Goal: Task Accomplishment & Management: Use online tool/utility

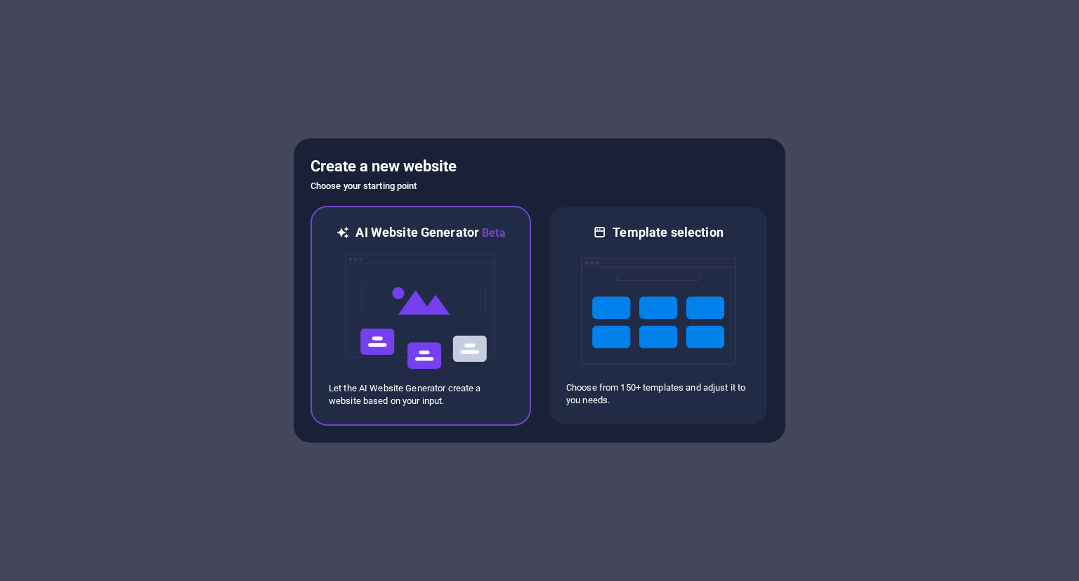
click at [451, 316] on img at bounding box center [420, 312] width 154 height 140
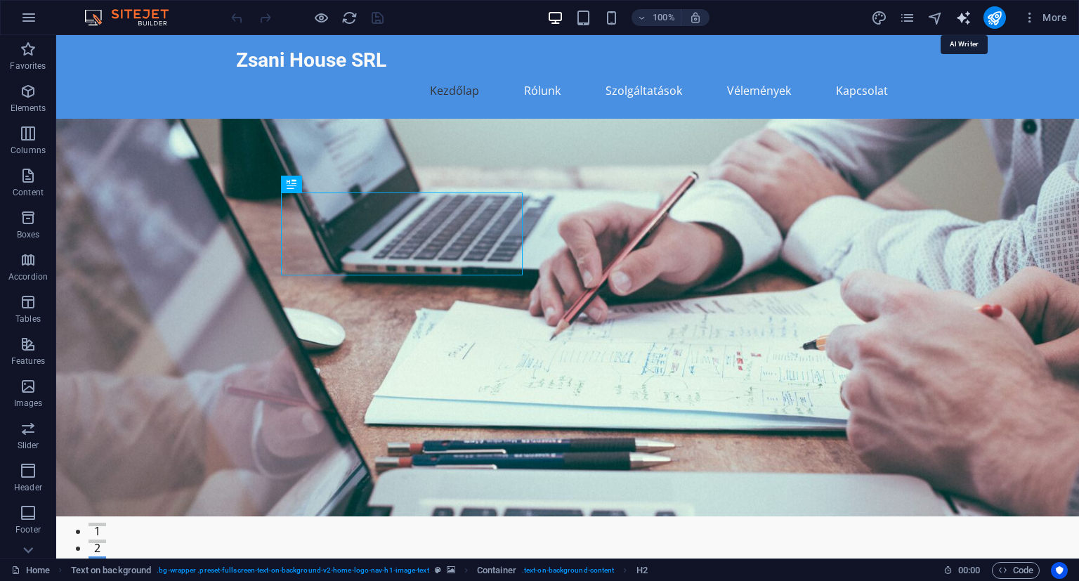
click at [964, 20] on icon "text_generator" at bounding box center [963, 18] width 16 height 16
select select "English"
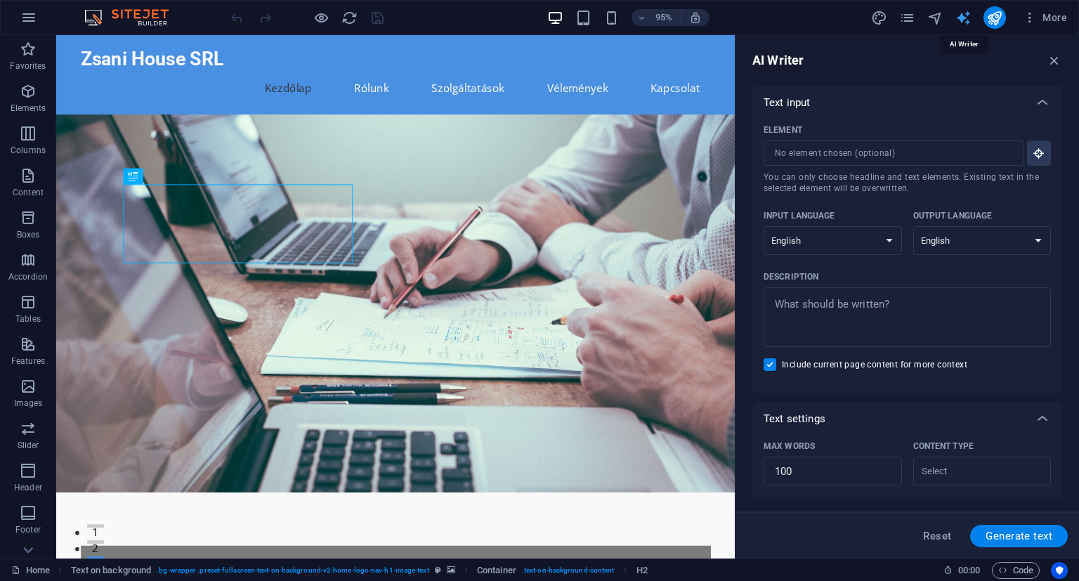
click at [964, 20] on icon "text_generator" at bounding box center [963, 18] width 16 height 16
click at [1057, 60] on icon "button" at bounding box center [1053, 60] width 15 height 15
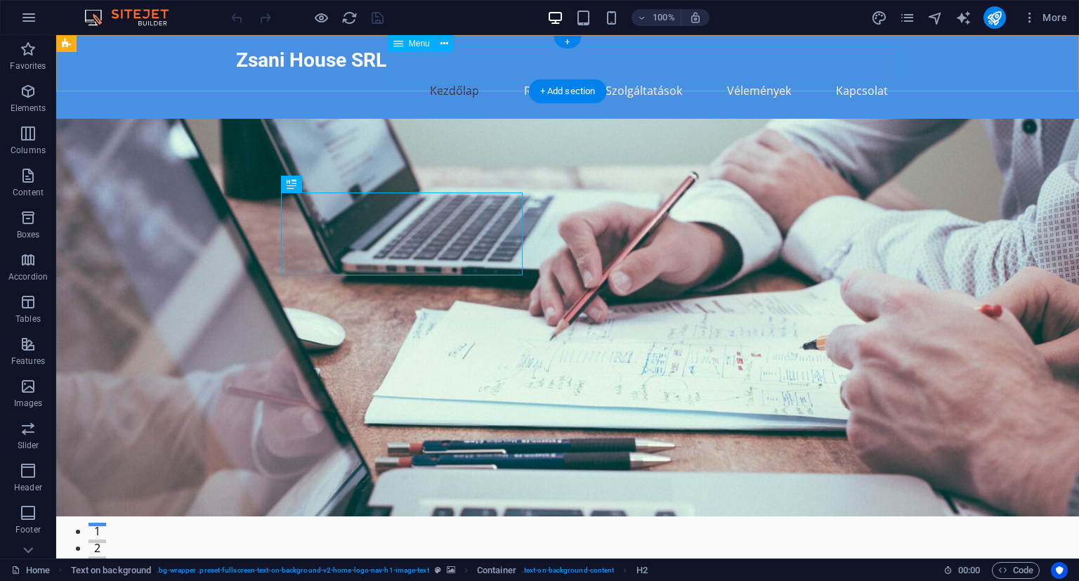
click at [863, 74] on nav "Kezdőlap Rólunk Szolgáltatások Vélemények Kapcsolat" at bounding box center [567, 91] width 663 height 34
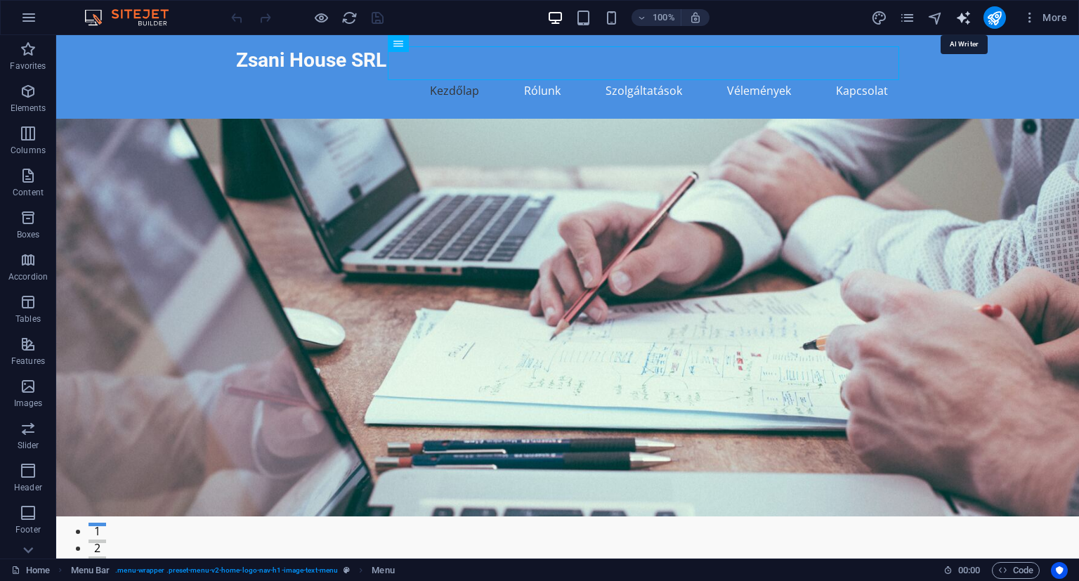
click at [966, 20] on icon "text_generator" at bounding box center [963, 18] width 16 height 16
select select "English"
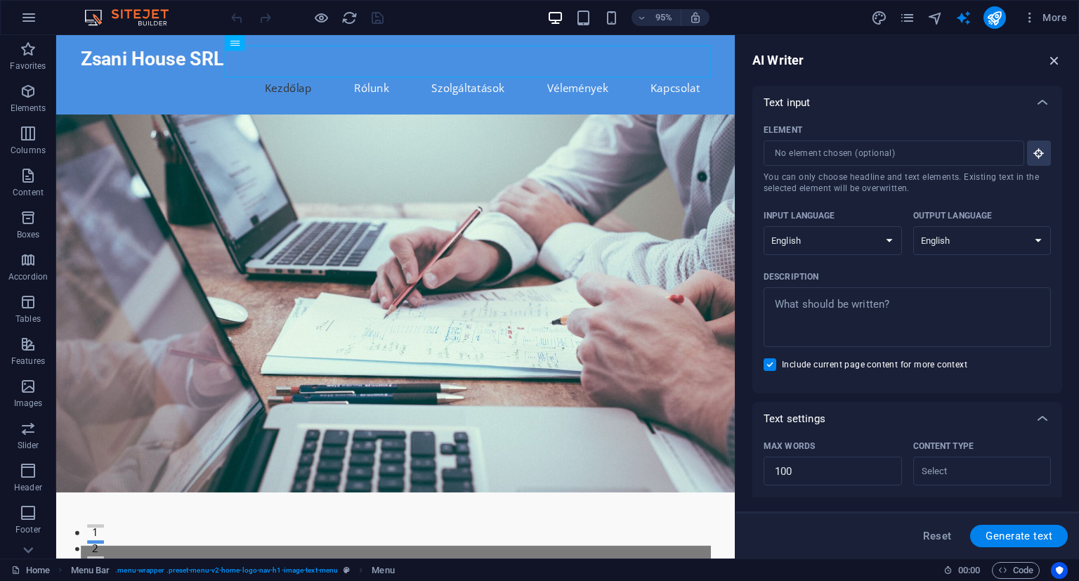
click at [1054, 65] on icon "button" at bounding box center [1053, 60] width 15 height 15
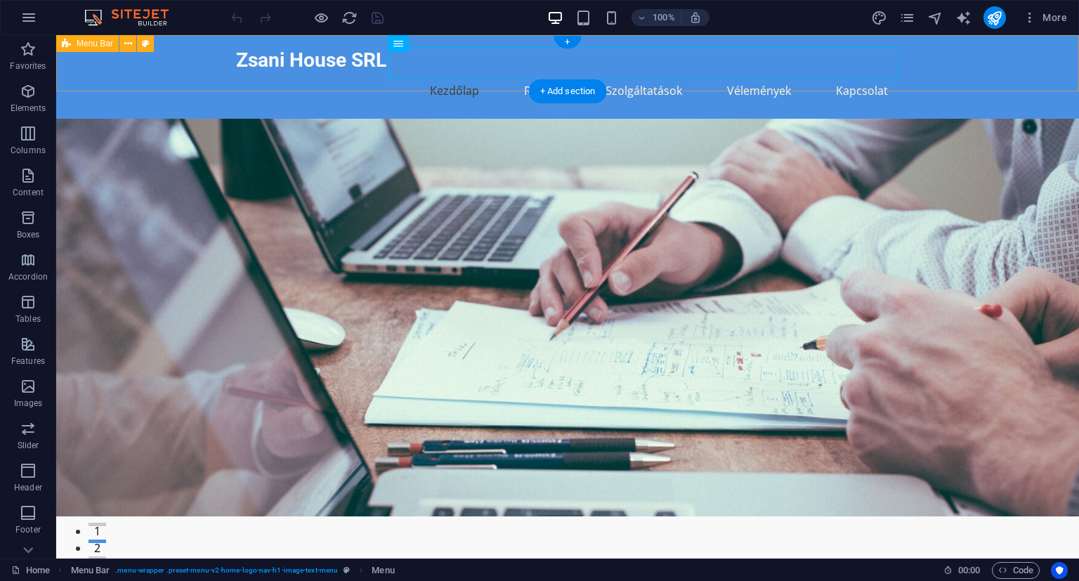
click at [169, 79] on div "Zsani House SRL Kezdőlap Rólunk Szolgáltatások Vélemények Kapcsolat" at bounding box center [567, 77] width 1022 height 84
click at [88, 39] on span "Menu Bar" at bounding box center [95, 43] width 37 height 8
select select "header"
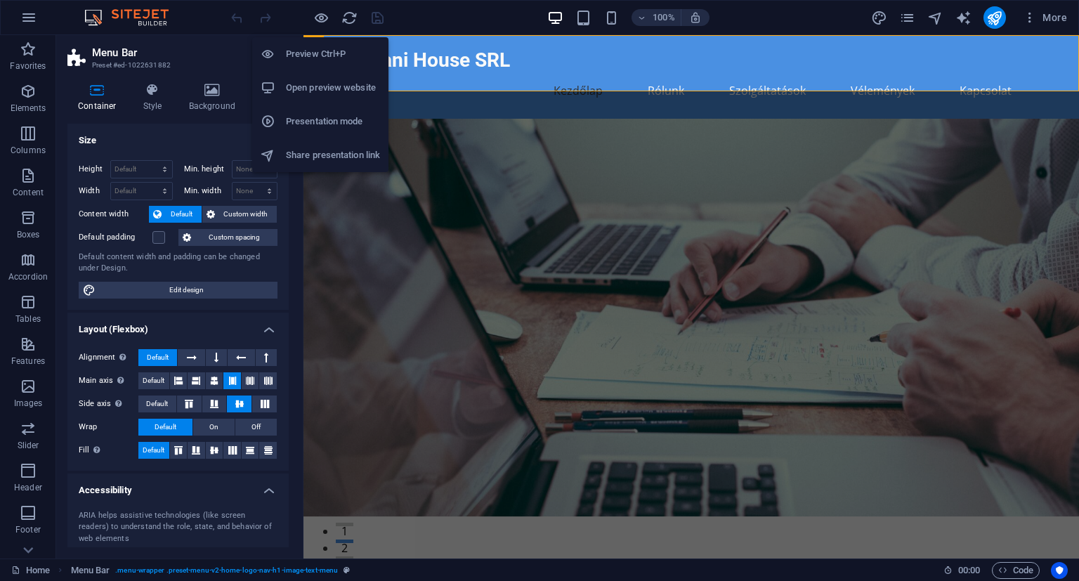
click at [342, 86] on h6 "Open preview website" at bounding box center [333, 87] width 94 height 17
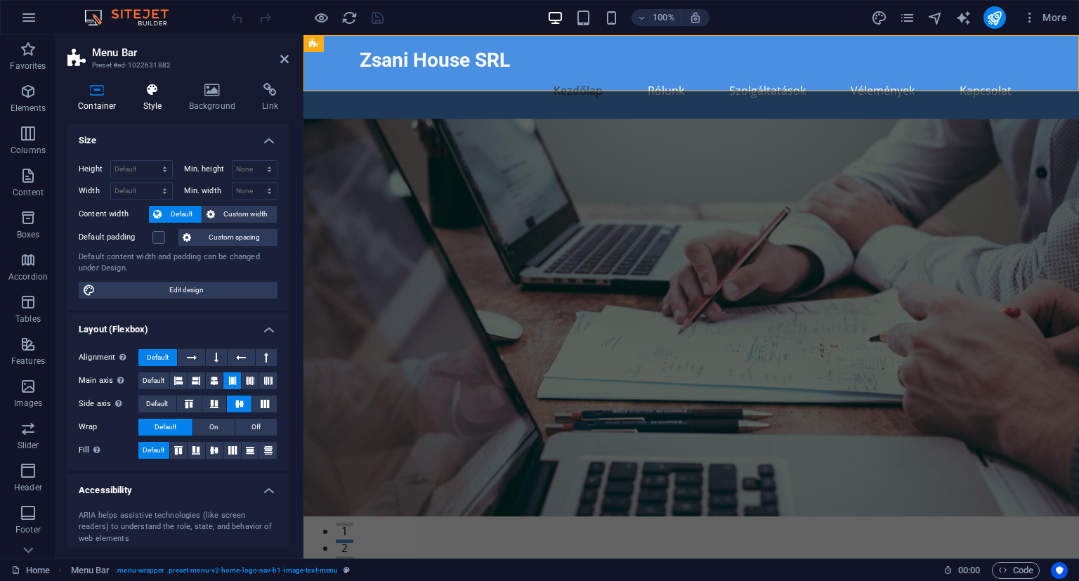
click at [150, 104] on h4 "Style" at bounding box center [156, 97] width 46 height 29
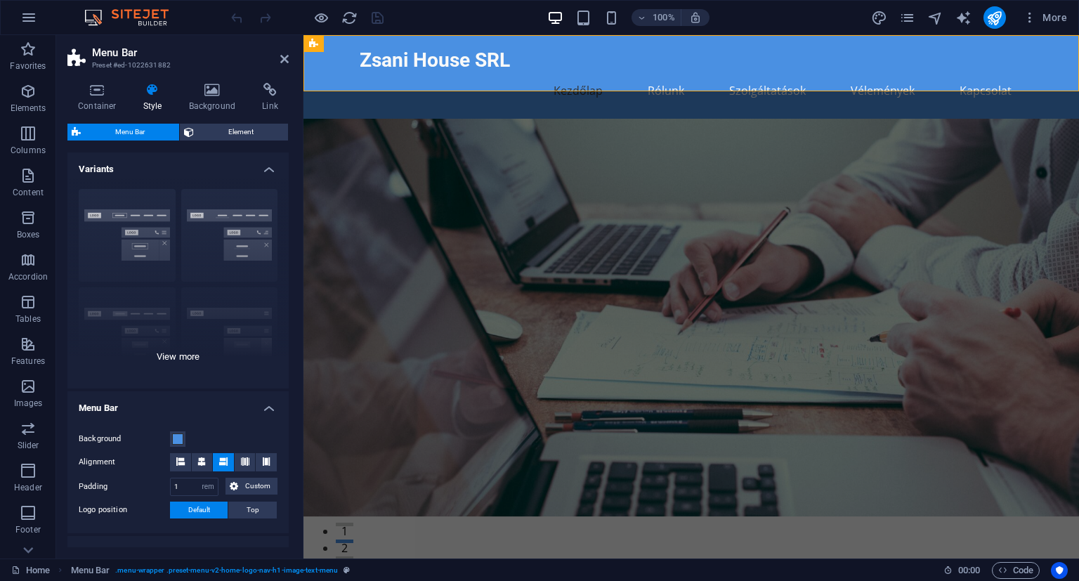
click at [130, 214] on div "Border Centered Default Fixed Loki Trigger Wide XXL" at bounding box center [177, 283] width 221 height 211
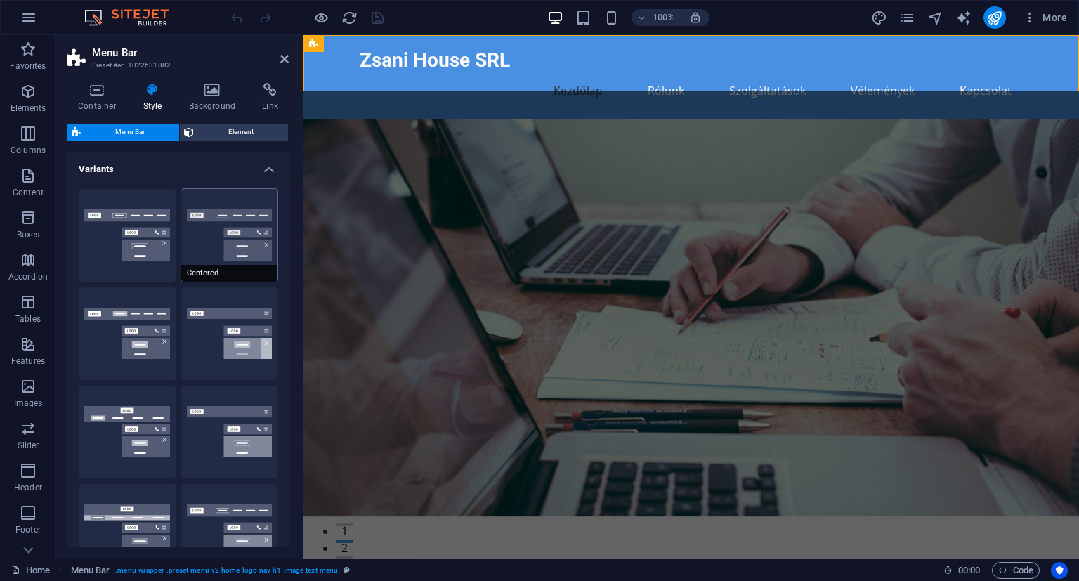
click at [246, 223] on button "Centered" at bounding box center [229, 235] width 97 height 93
click at [145, 224] on button "Border" at bounding box center [127, 235] width 97 height 93
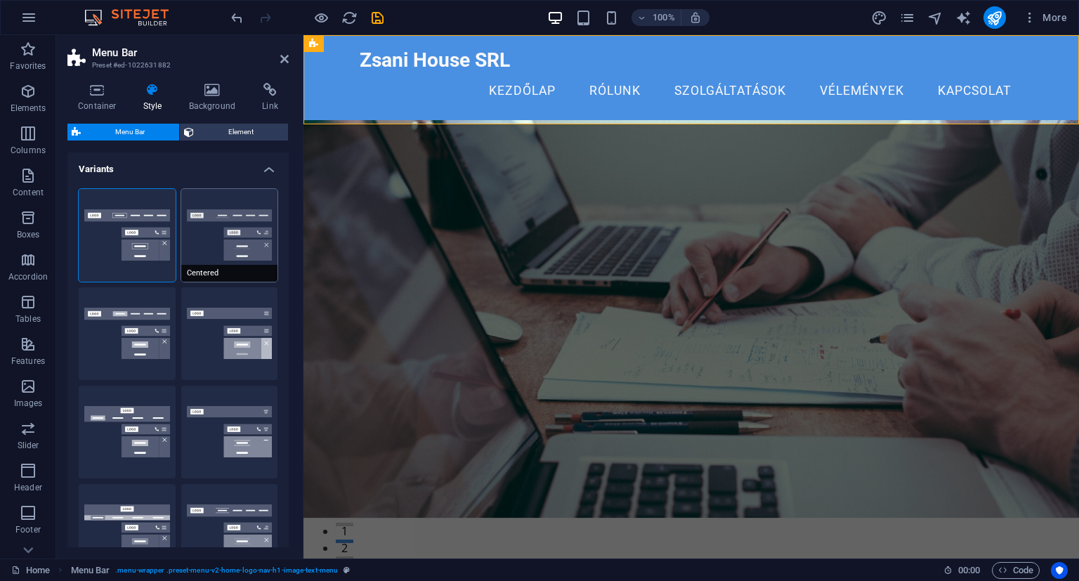
click at [218, 223] on button "Centered" at bounding box center [229, 235] width 97 height 93
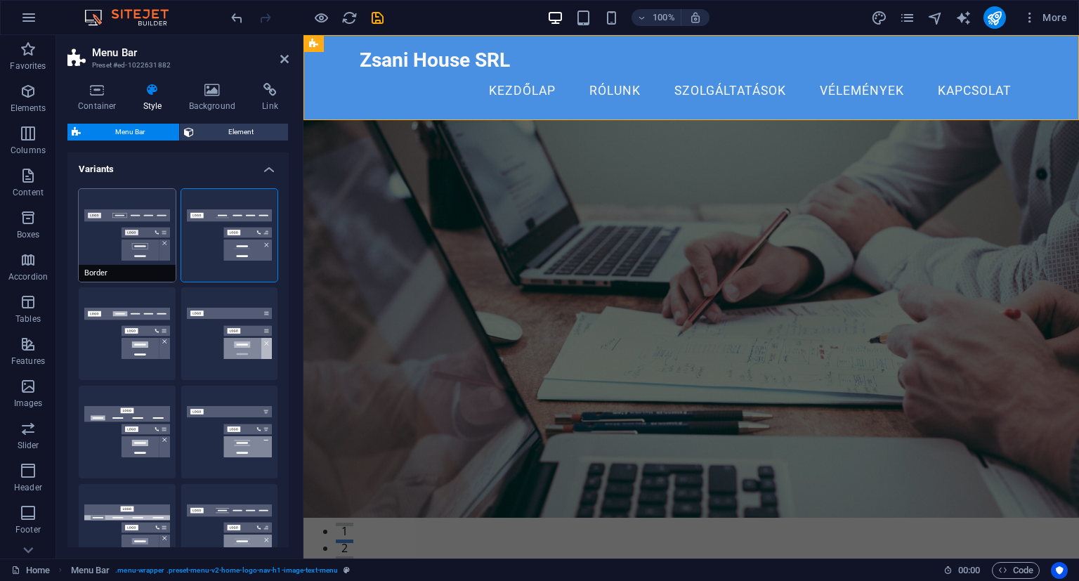
click at [134, 231] on button "Border" at bounding box center [127, 235] width 97 height 93
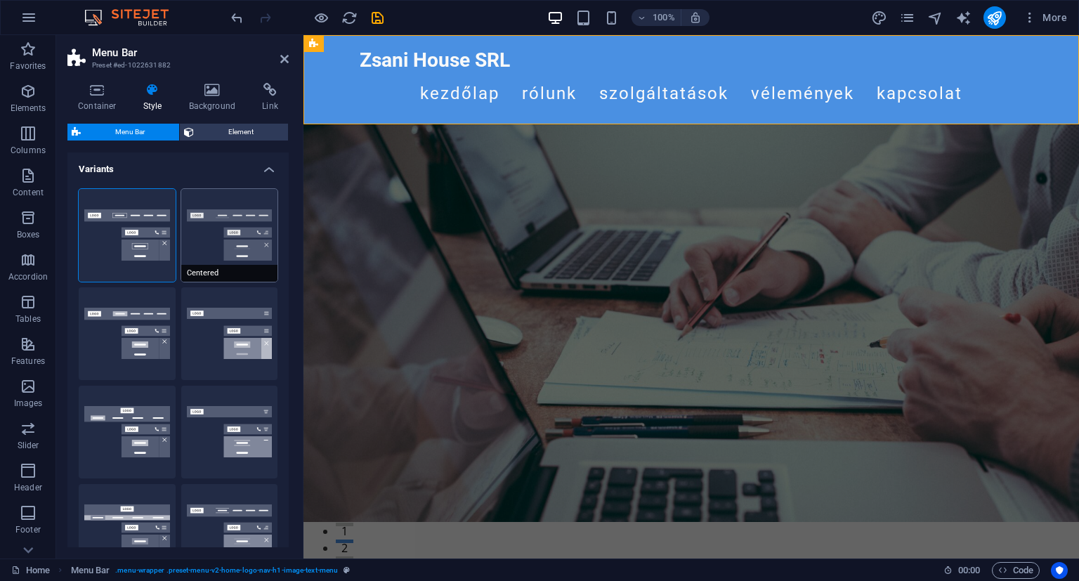
click at [204, 232] on button "Centered" at bounding box center [229, 235] width 97 height 93
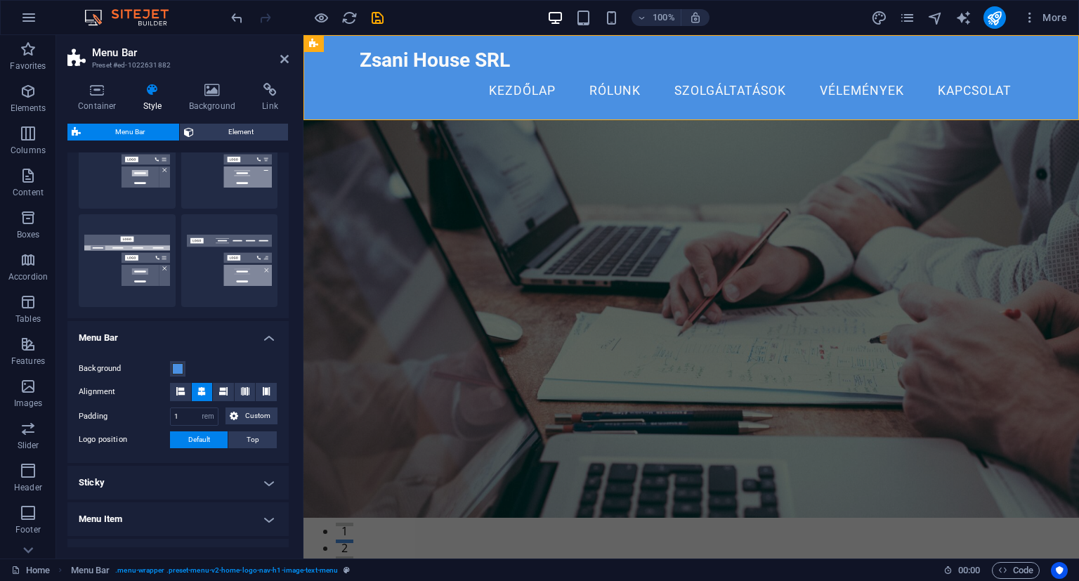
scroll to position [284, 0]
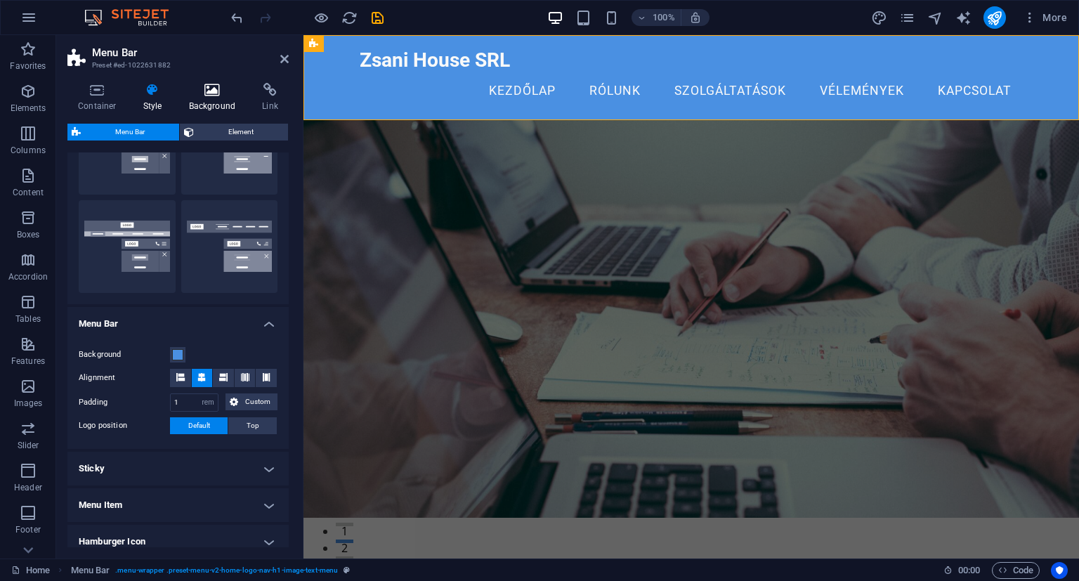
click at [209, 93] on icon at bounding box center [212, 90] width 68 height 14
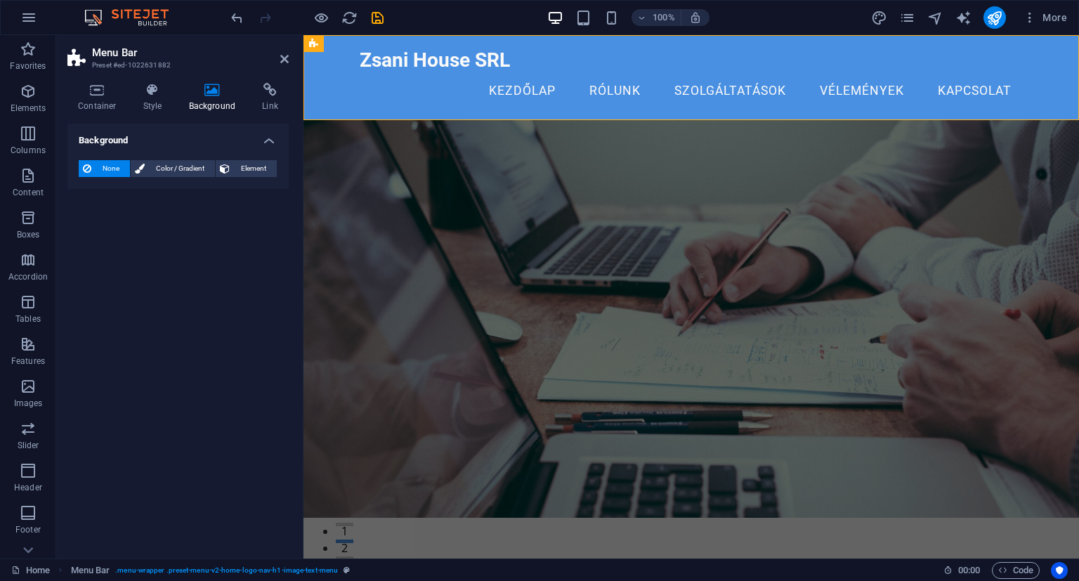
click at [98, 171] on span "None" at bounding box center [110, 168] width 30 height 17
click at [142, 167] on icon at bounding box center [140, 168] width 10 height 17
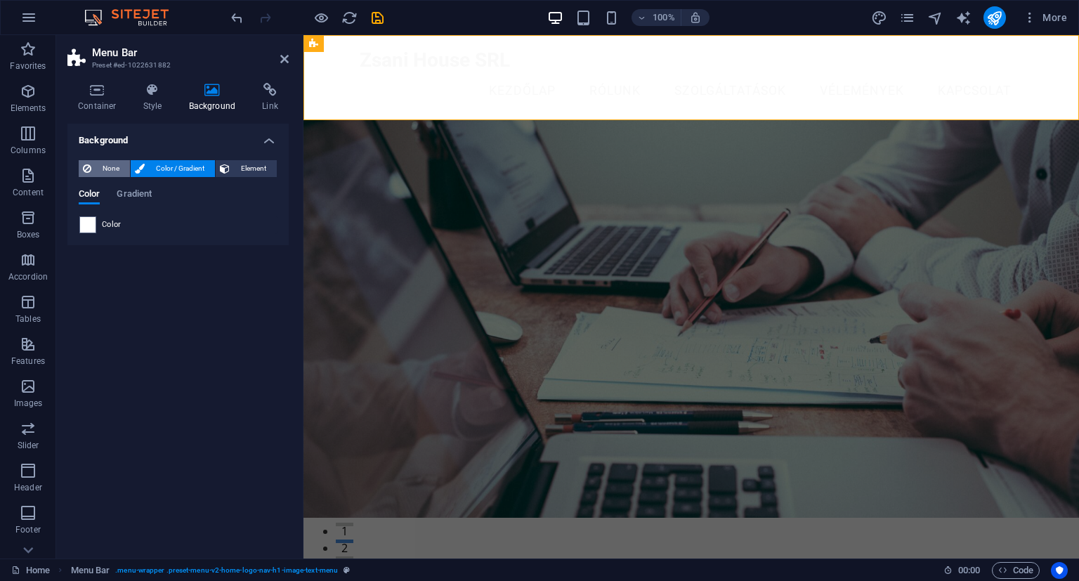
click at [109, 167] on span "None" at bounding box center [110, 168] width 30 height 17
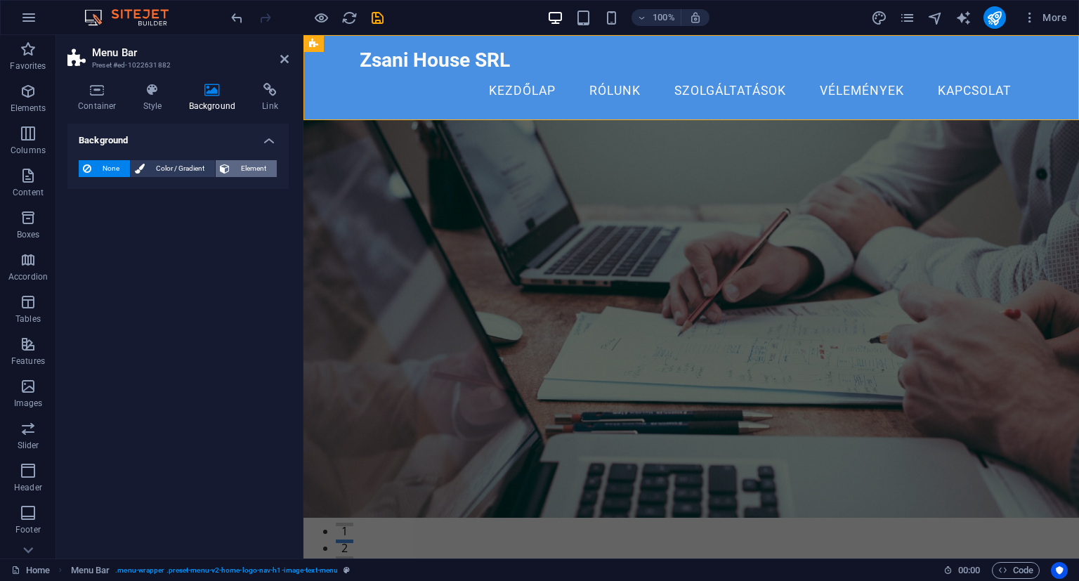
click at [240, 168] on span "Element" at bounding box center [253, 168] width 39 height 17
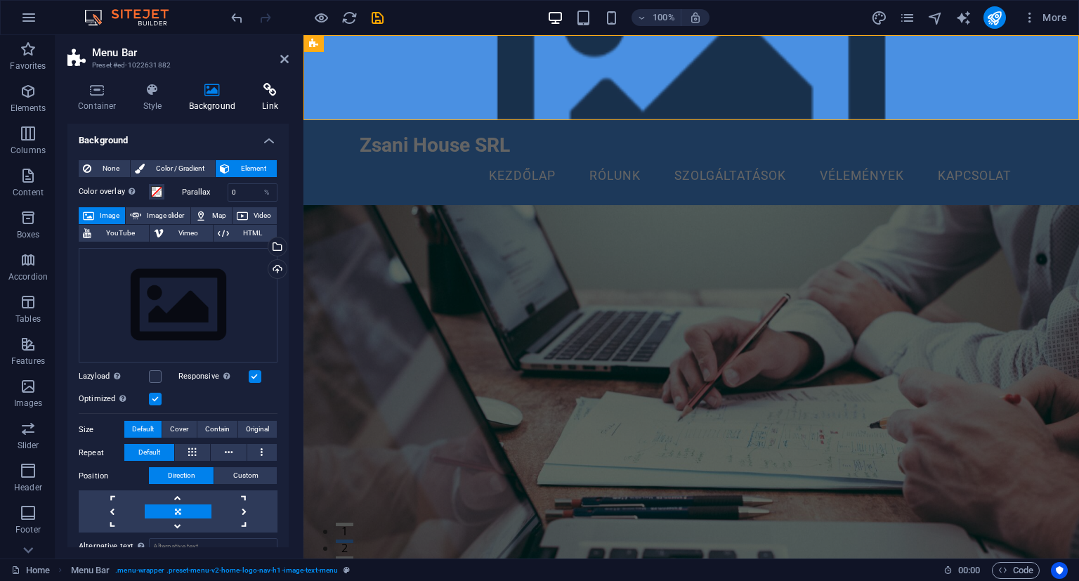
click at [271, 101] on h4 "Link" at bounding box center [269, 97] width 37 height 29
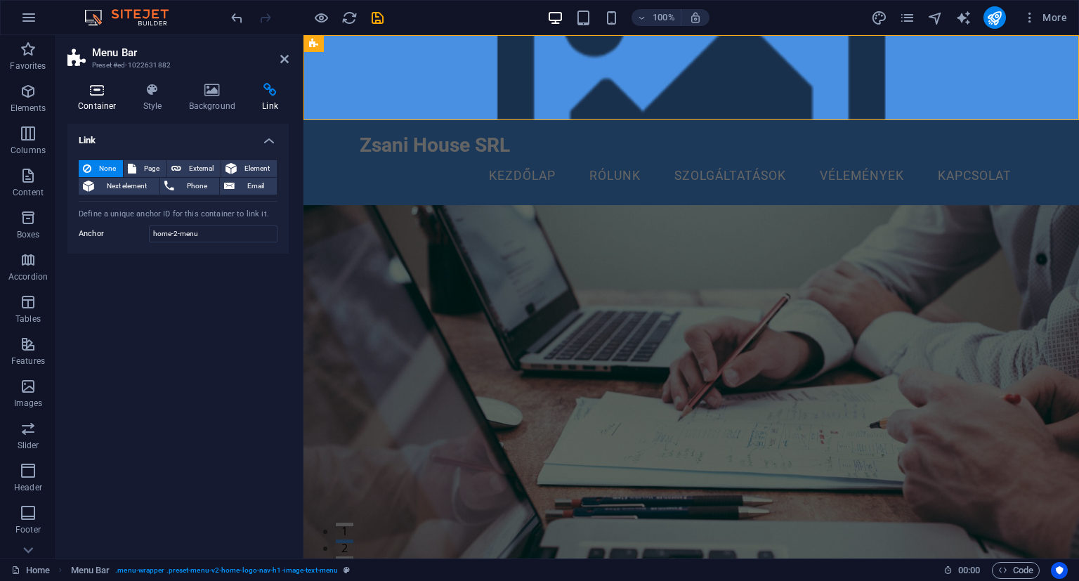
click at [107, 100] on h4 "Container" at bounding box center [99, 97] width 65 height 29
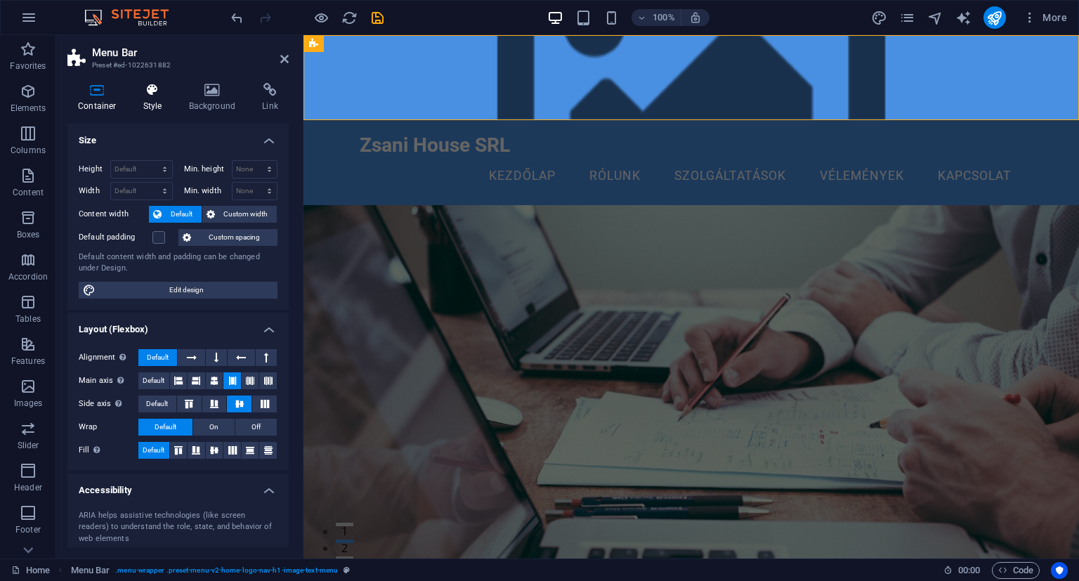
click at [150, 107] on h4 "Style" at bounding box center [156, 97] width 46 height 29
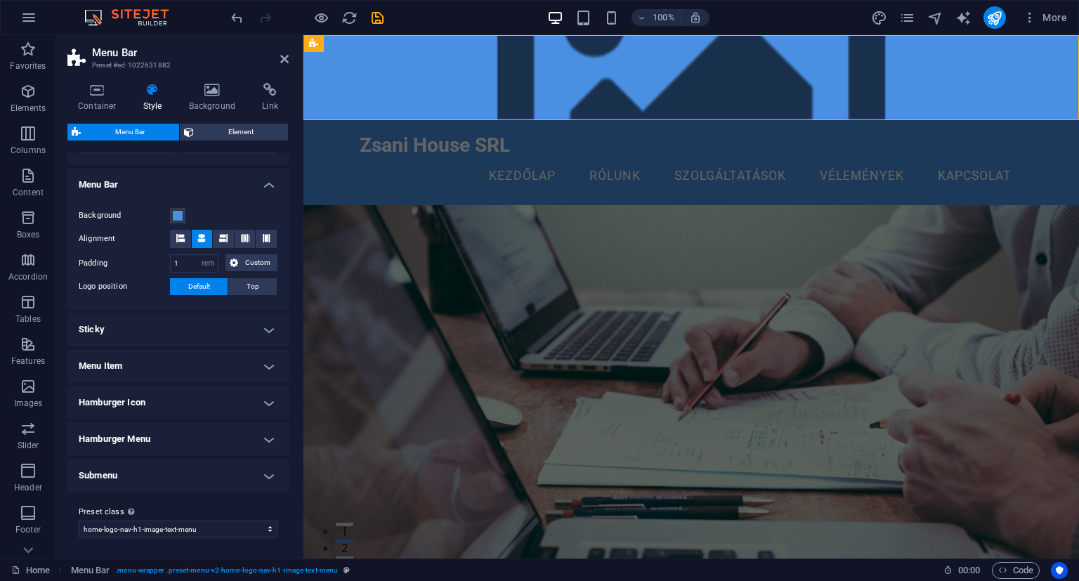
scroll to position [0, 0]
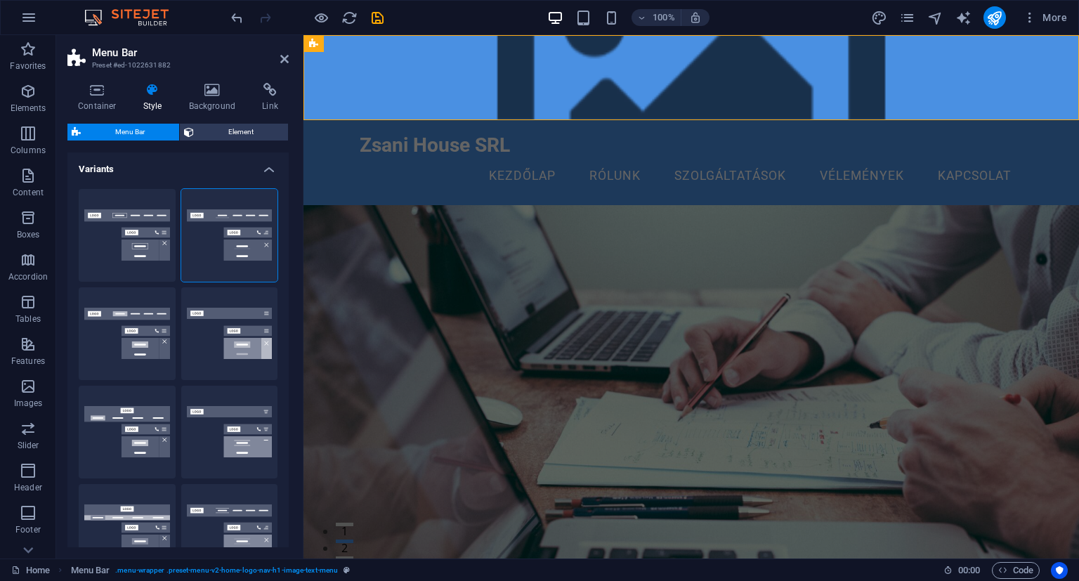
click at [105, 132] on span "Menu Bar" at bounding box center [130, 132] width 90 height 17
click at [272, 171] on h4 "Variants" at bounding box center [177, 164] width 221 height 25
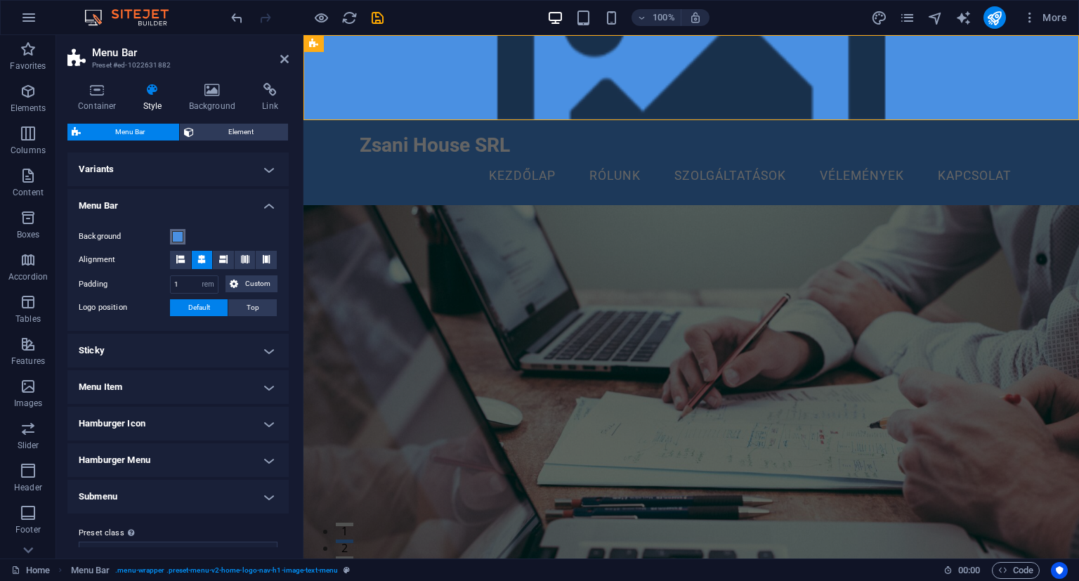
click at [178, 235] on span at bounding box center [177, 236] width 11 height 11
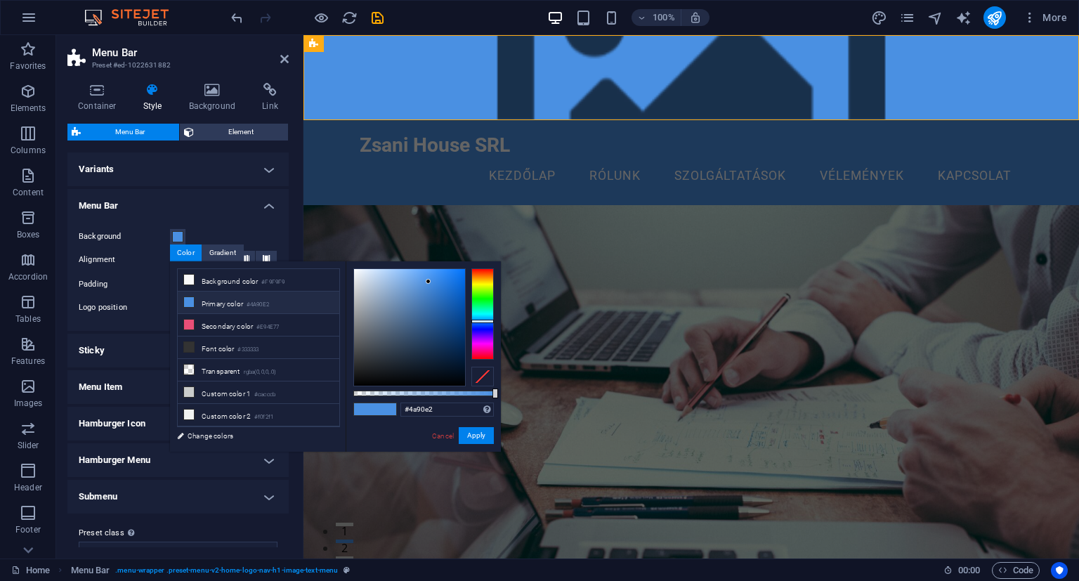
click at [395, 389] on div "#4a90e2 Supported formats #0852ed rgb(8, 82, 237) rgba(8, 82, 237, 90%) hsv(221…" at bounding box center [422, 458] width 155 height 394
type input "rgba(74, 144, 226, 0.161)"
drag, startPoint x: 402, startPoint y: 395, endPoint x: 376, endPoint y: 395, distance: 26.0
click at [376, 395] on div at bounding box center [423, 393] width 140 height 6
click at [376, 395] on div at bounding box center [377, 393] width 6 height 10
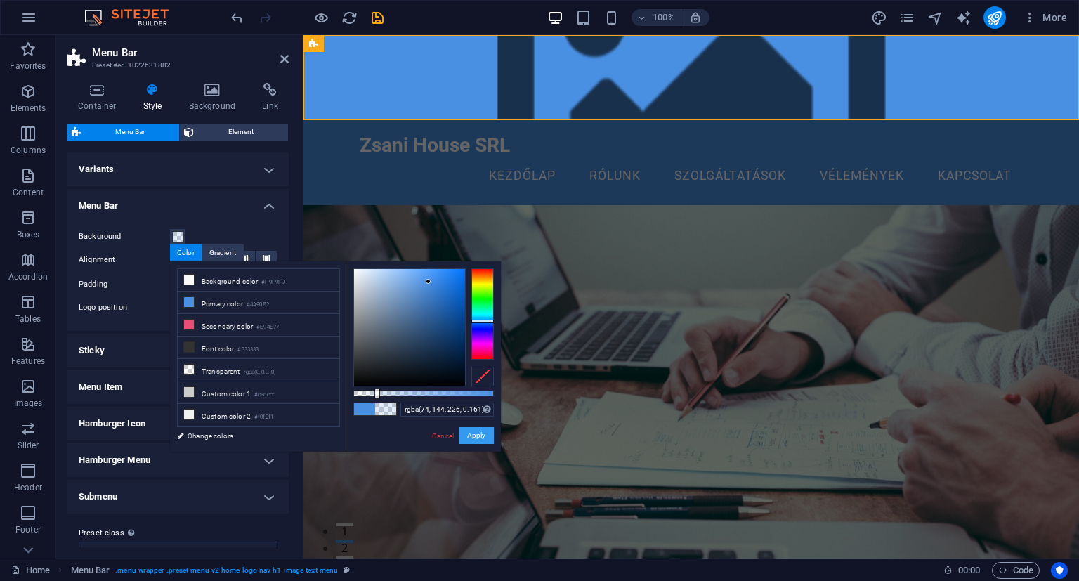
click at [474, 432] on button "Apply" at bounding box center [476, 435] width 35 height 17
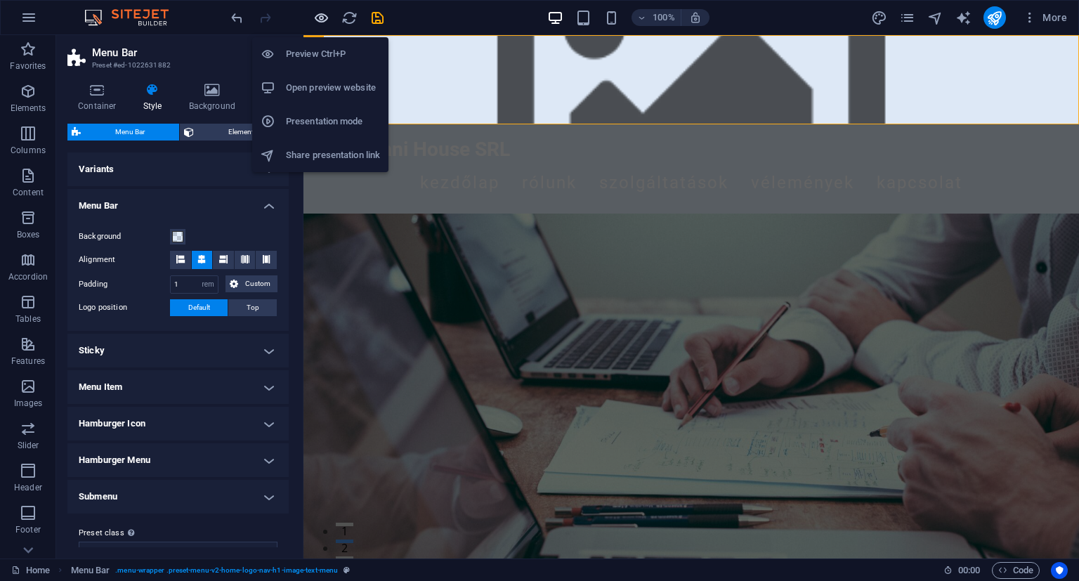
click at [327, 18] on icon "button" at bounding box center [321, 18] width 16 height 16
